Goal: Navigation & Orientation: Find specific page/section

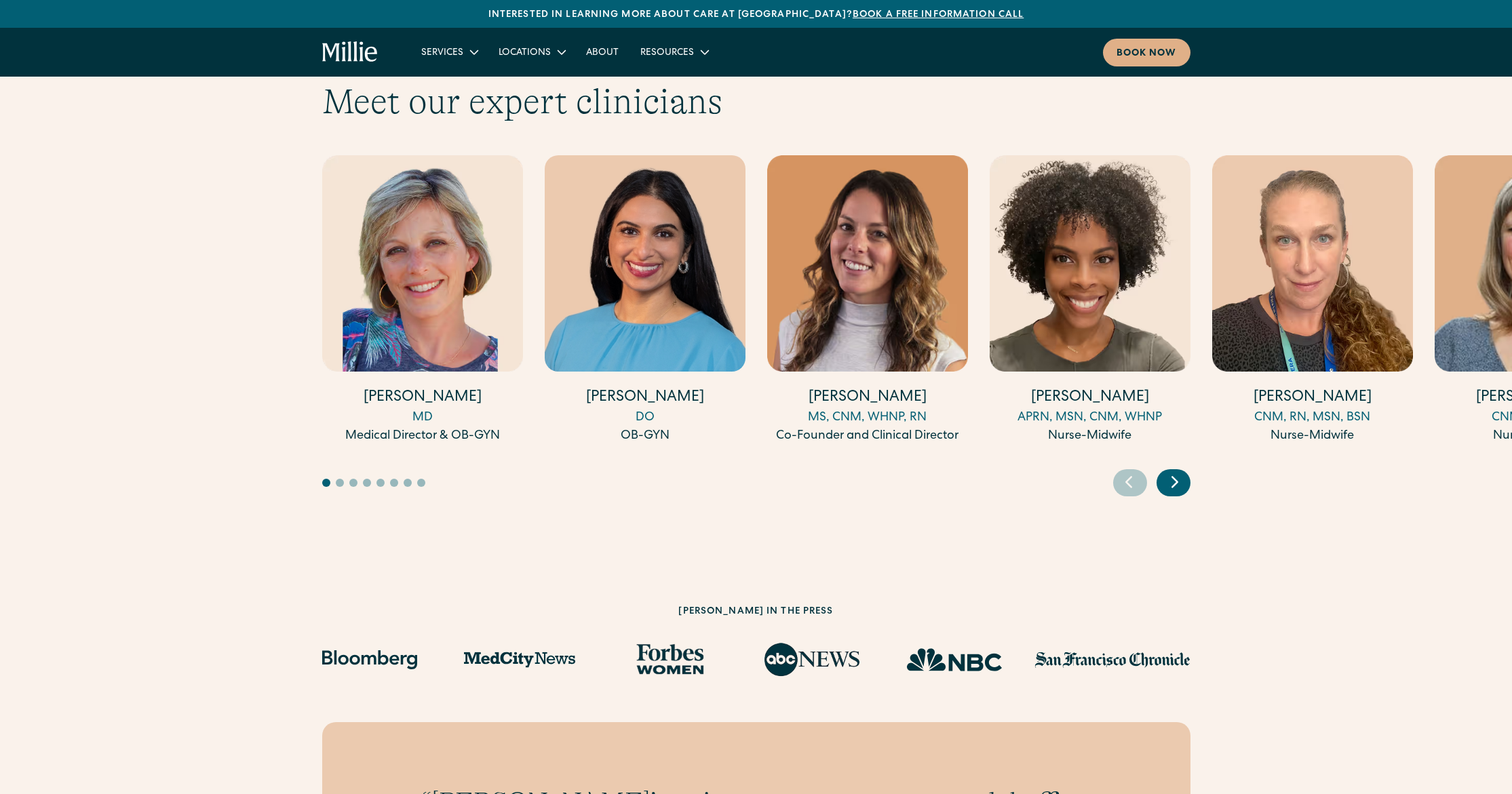
scroll to position [5301, 0]
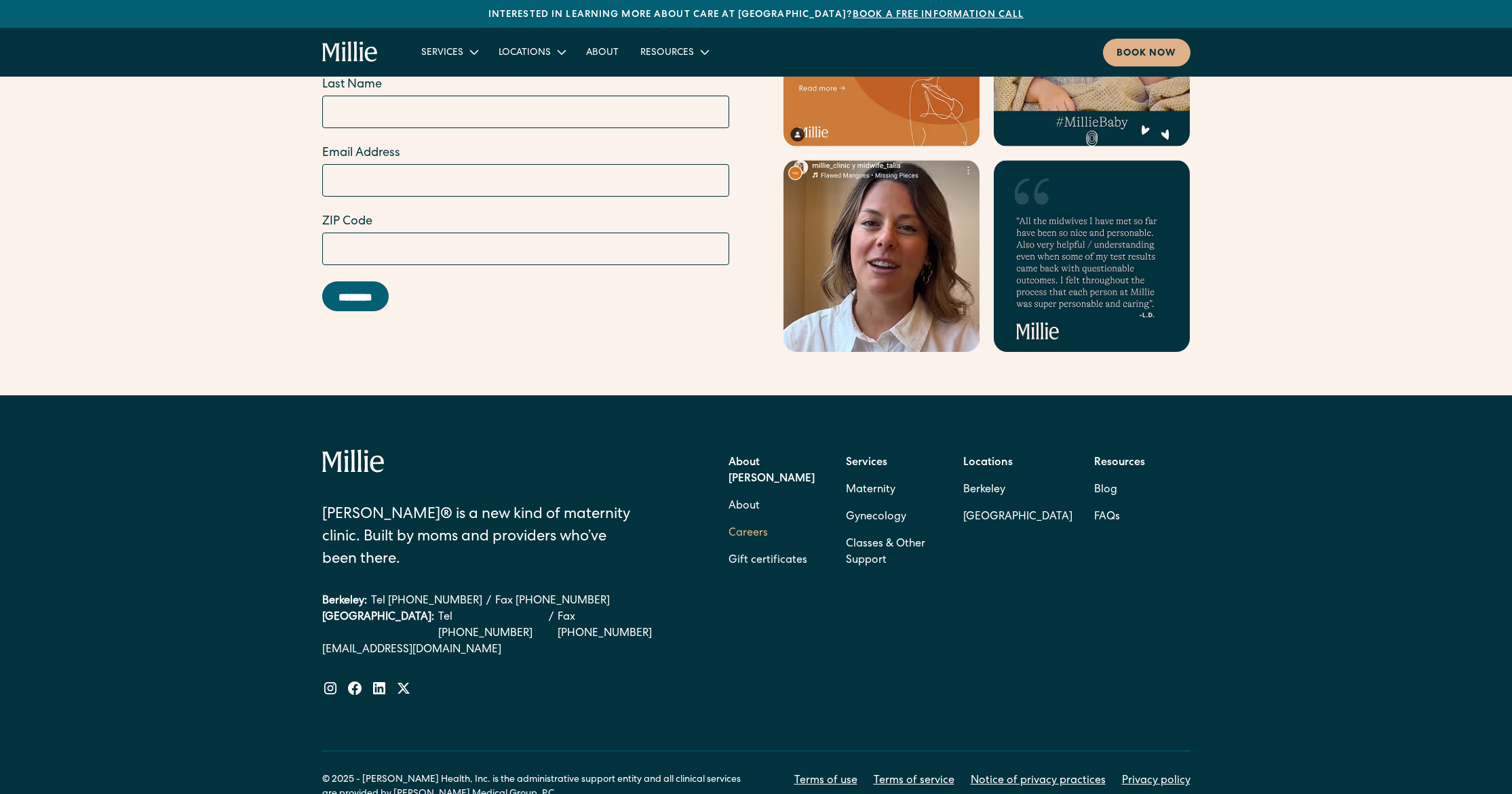
click at [748, 520] on link "Careers" at bounding box center [748, 534] width 39 height 27
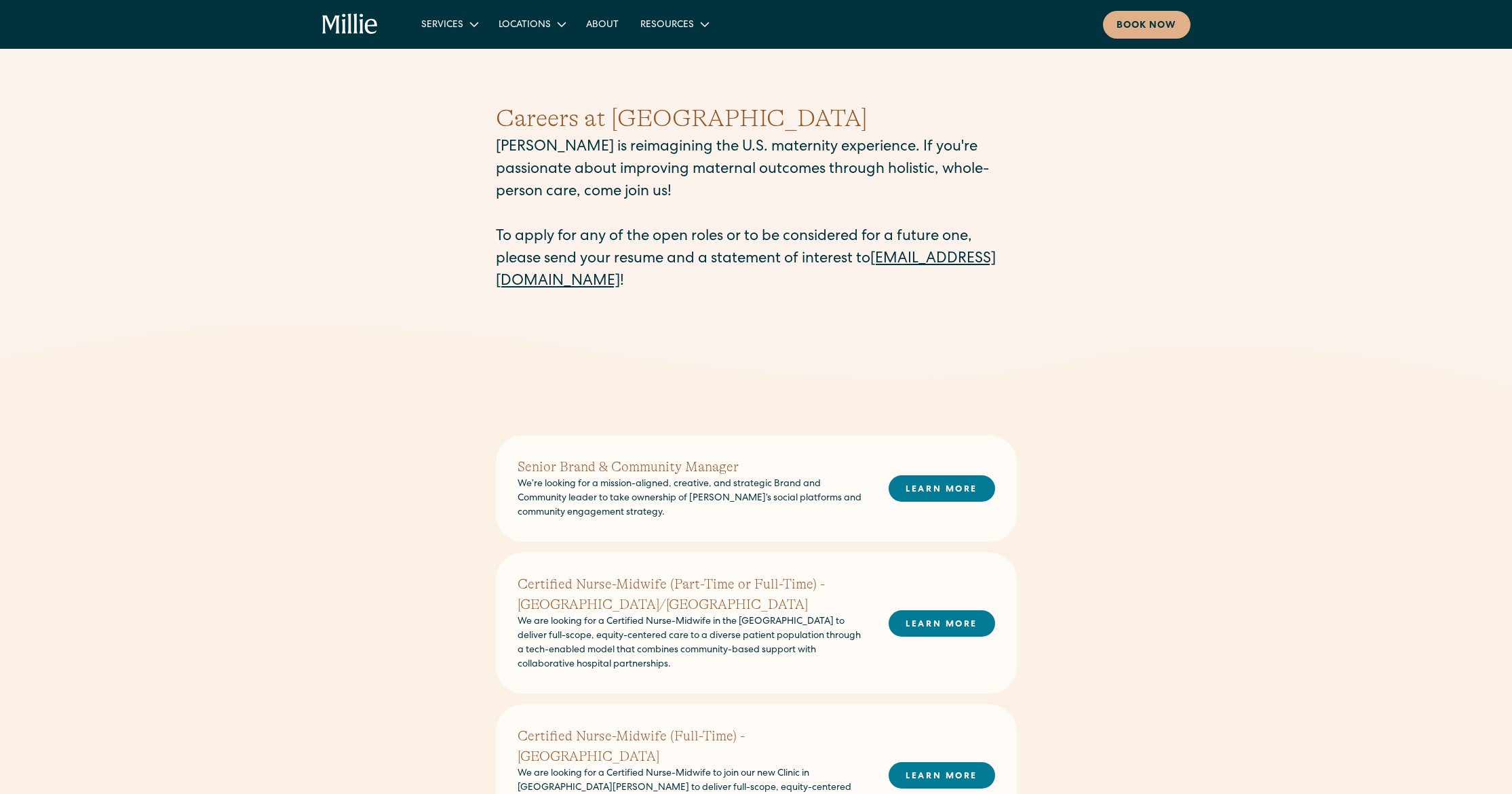
click at [374, 20] on icon "home" at bounding box center [371, 26] width 12 height 15
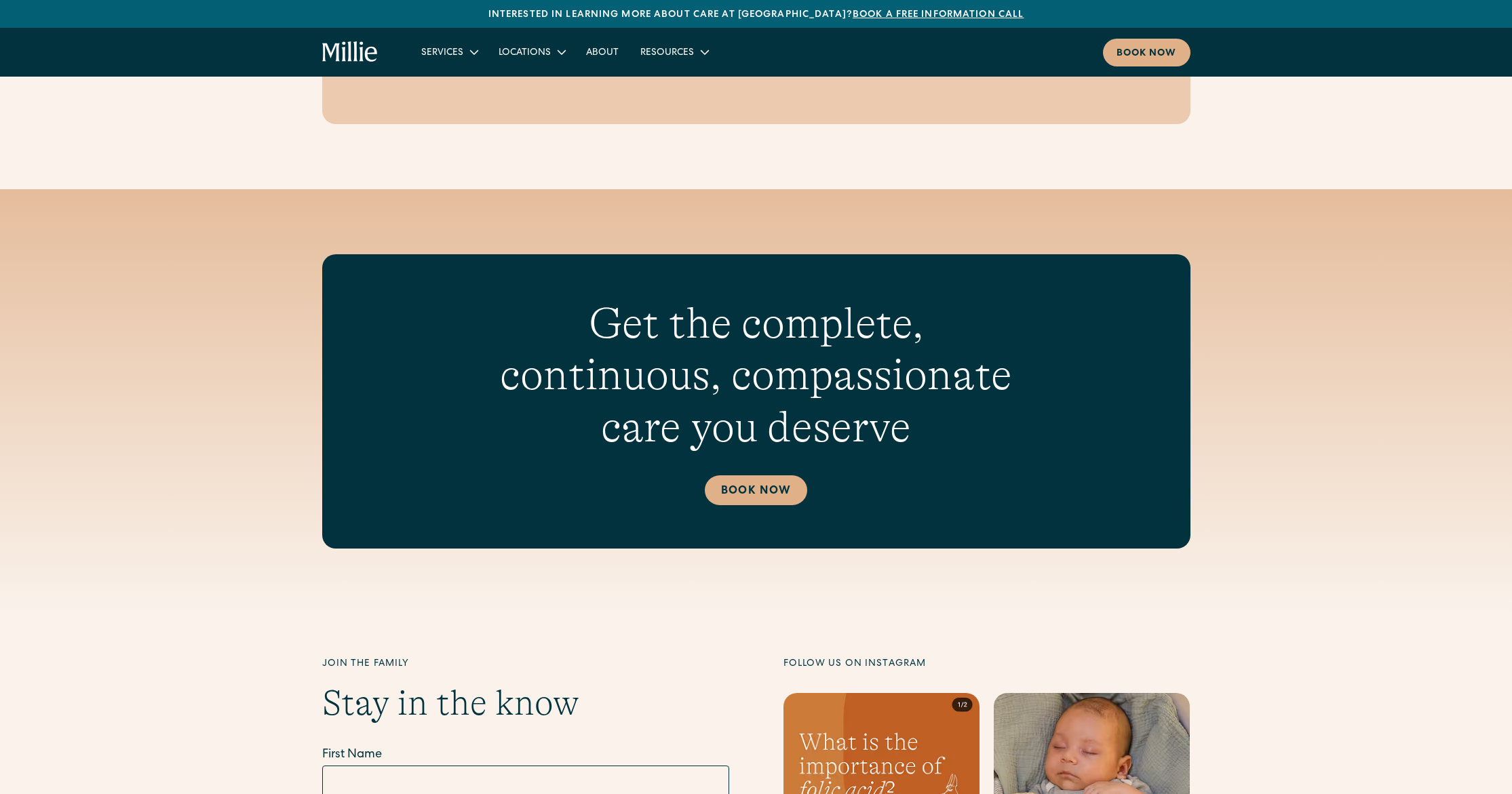
scroll to position [5301, 0]
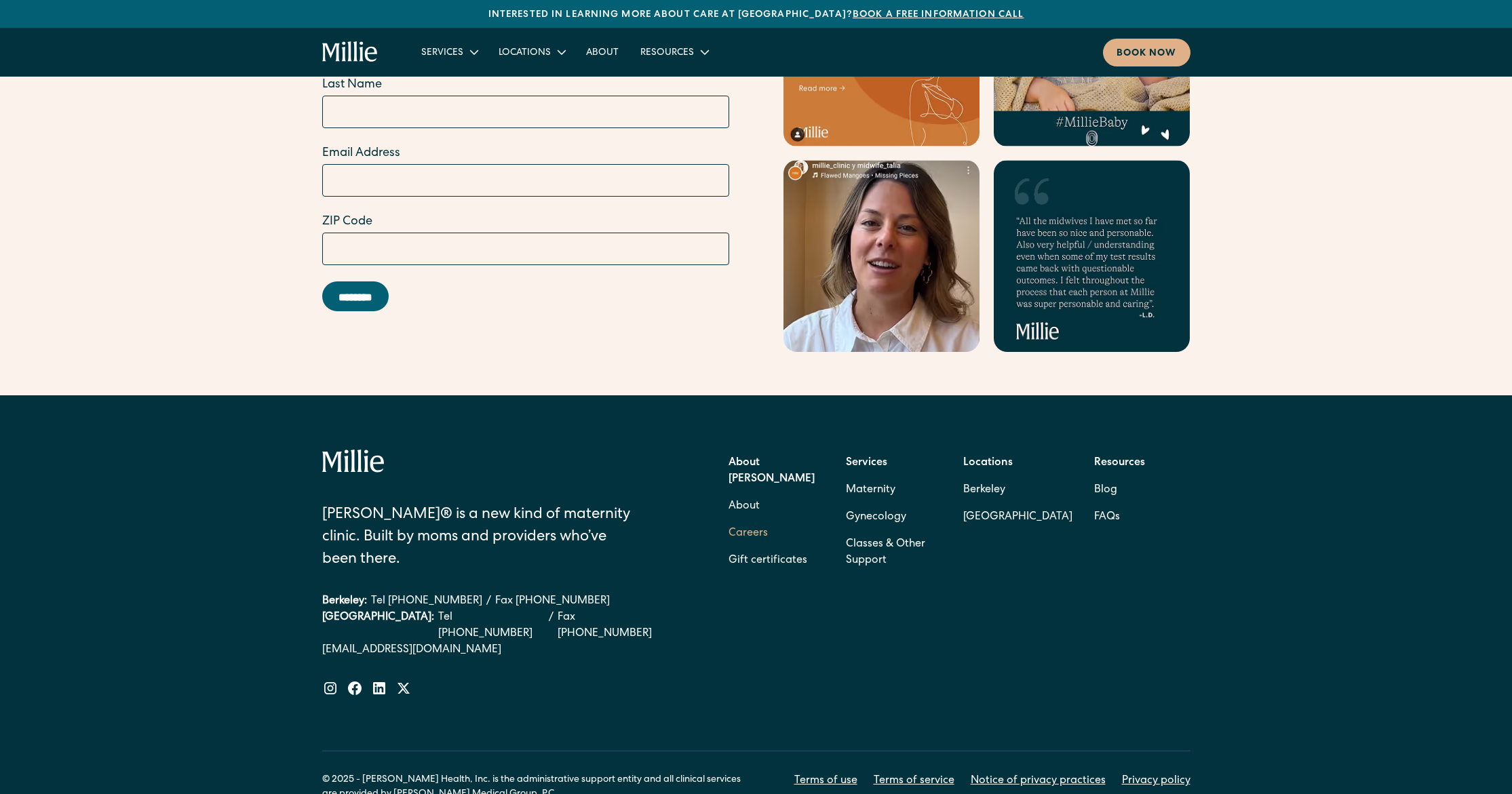
click at [761, 520] on link "Careers" at bounding box center [748, 534] width 39 height 27
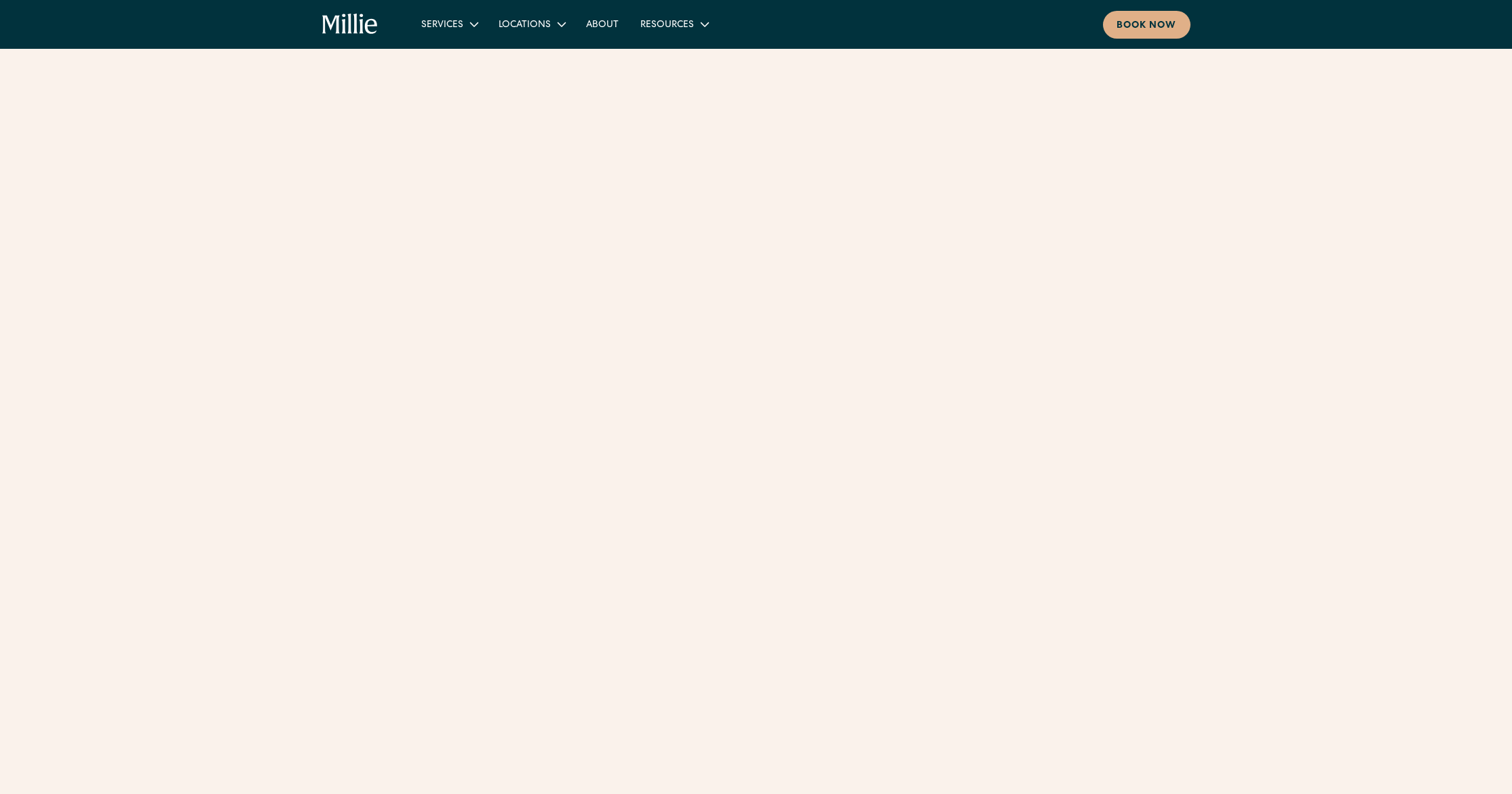
scroll to position [679, 0]
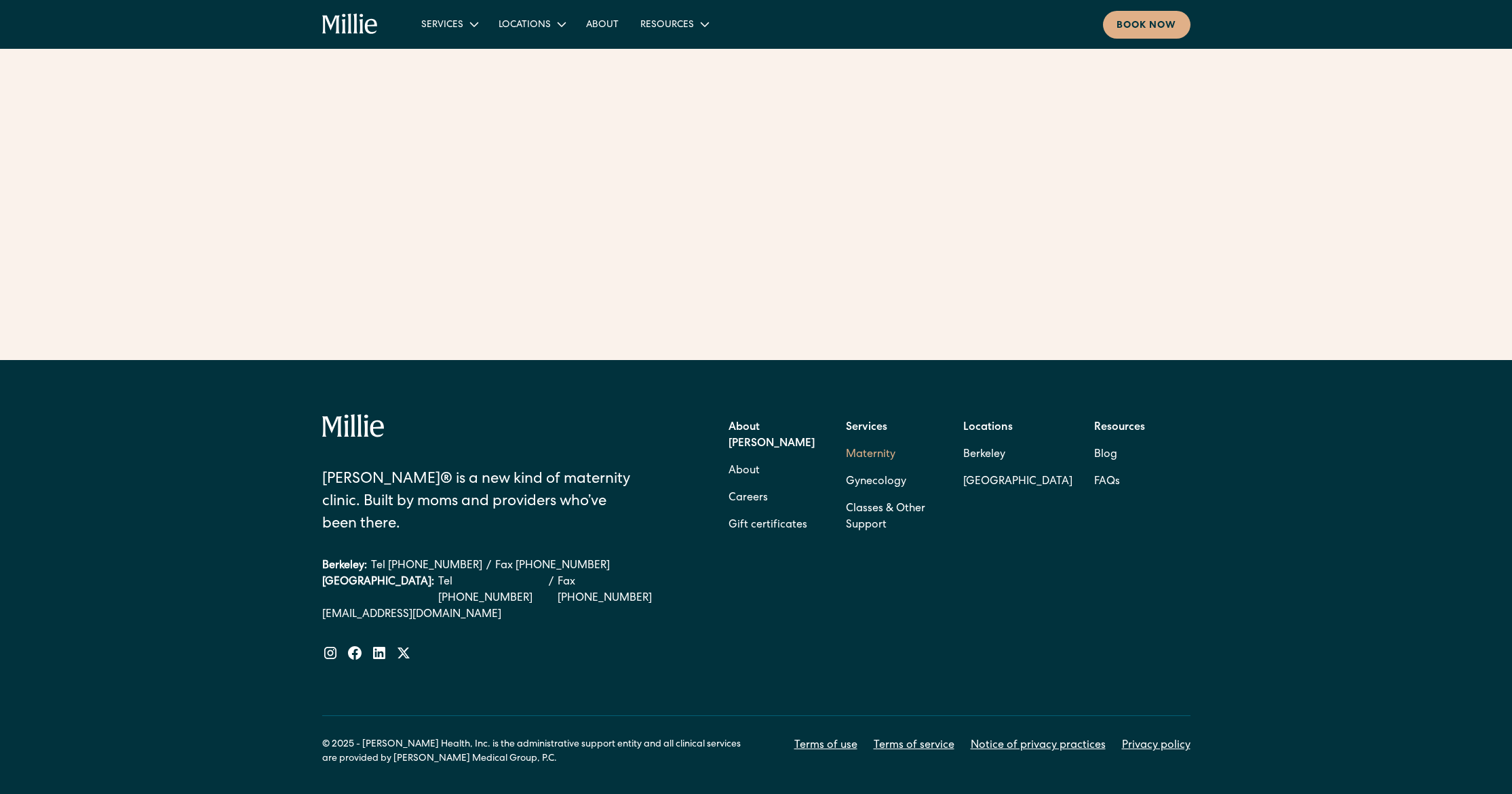
click at [867, 441] on link "Maternity" at bounding box center [870, 455] width 50 height 27
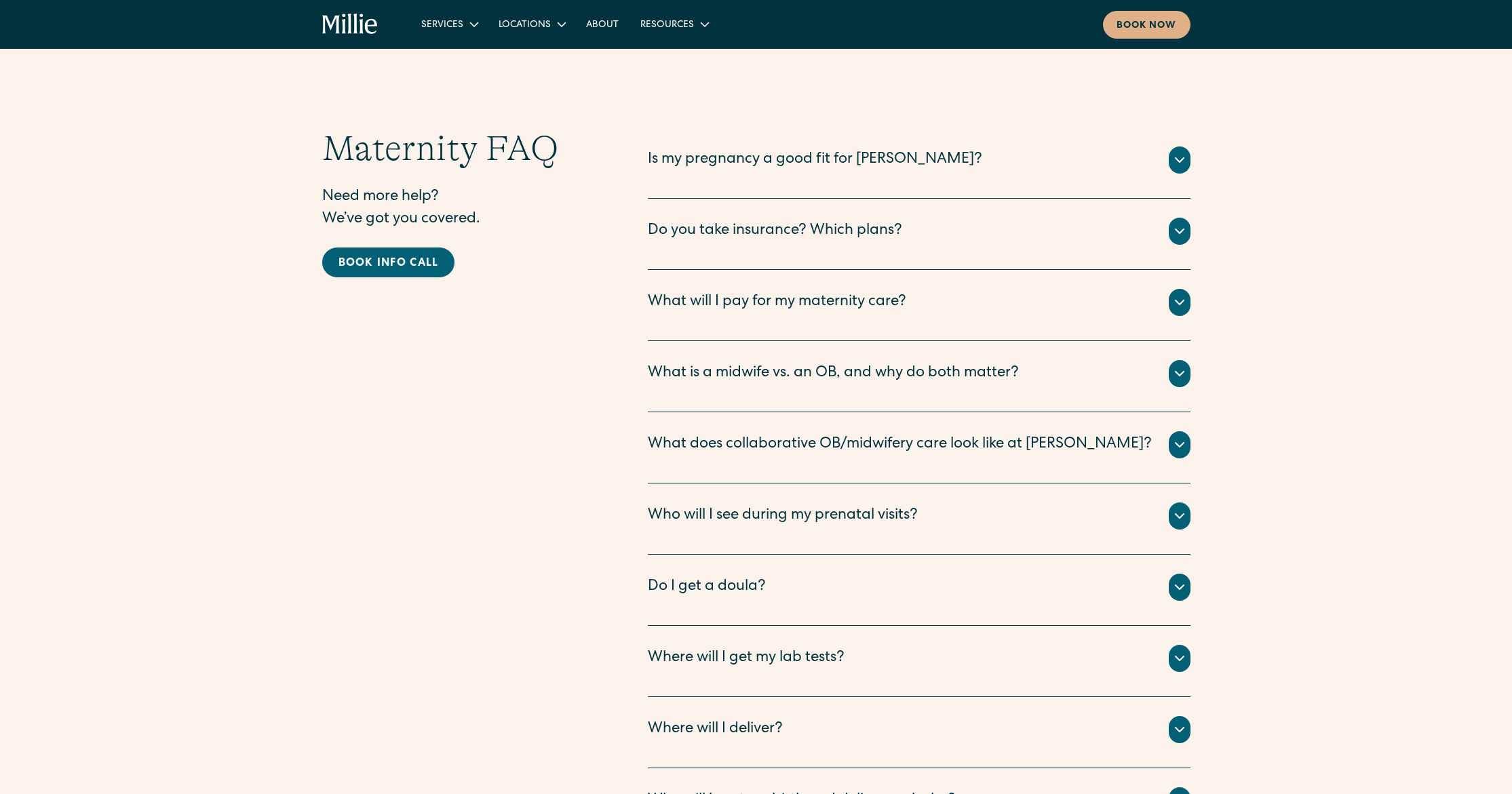
scroll to position [5040, 0]
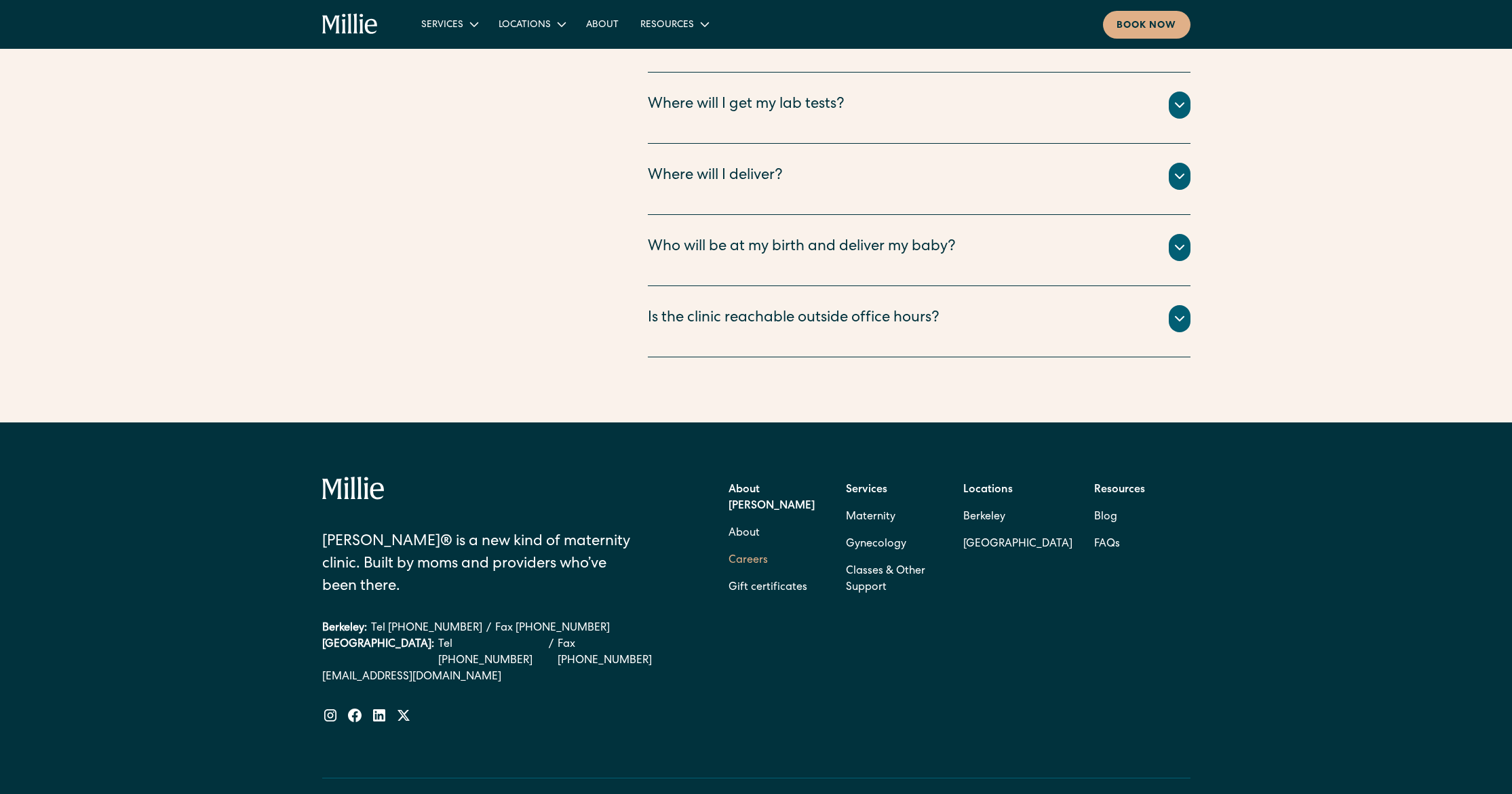
click at [735, 547] on link "Careers" at bounding box center [748, 561] width 39 height 27
